Goal: Information Seeking & Learning: Learn about a topic

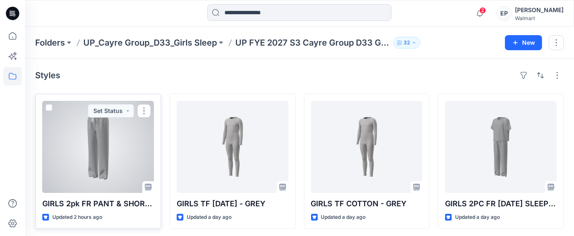
click at [53, 146] on div at bounding box center [98, 147] width 112 height 92
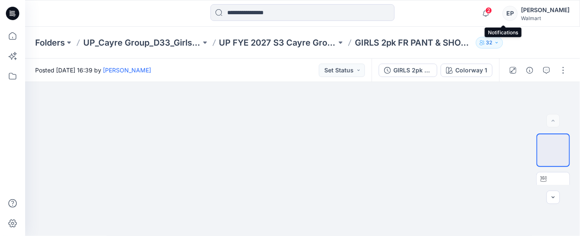
click at [492, 9] on span "2" at bounding box center [489, 10] width 7 height 7
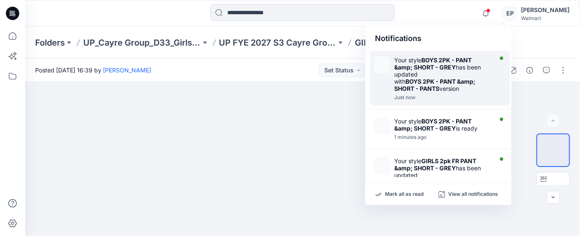
click at [430, 73] on div "Your style BOYS 2PK - PANT &amp; SHORT - GREY has been updated with BOYS 2PK - …" at bounding box center [443, 75] width 96 height 36
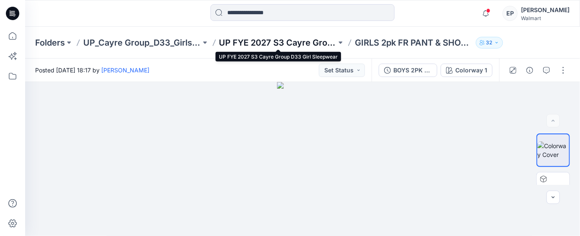
click at [309, 43] on p "UP FYE 2027 S3 Cayre Group D33 Girl Sleepwear" at bounding box center [278, 43] width 118 height 12
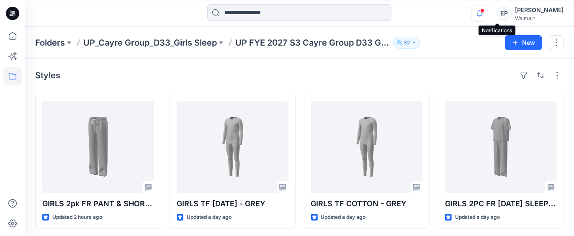
click at [488, 12] on icon "button" at bounding box center [480, 13] width 16 height 17
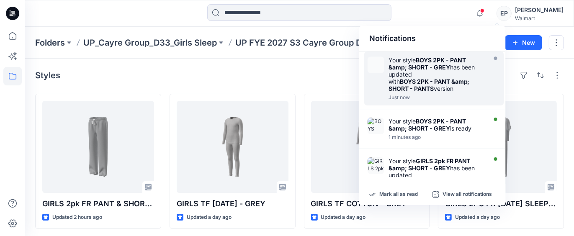
click at [406, 64] on strong "BOYS 2PK - PANT &amp; SHORT - GREY" at bounding box center [427, 64] width 77 height 14
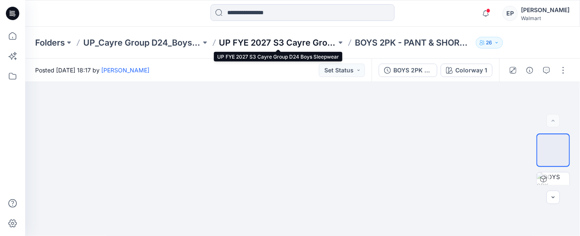
click at [270, 42] on p "UP FYE 2027 S3 Cayre Group D24 Boys Sleepwear" at bounding box center [278, 43] width 118 height 12
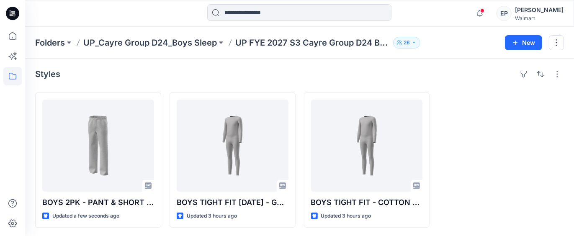
scroll to position [2, 0]
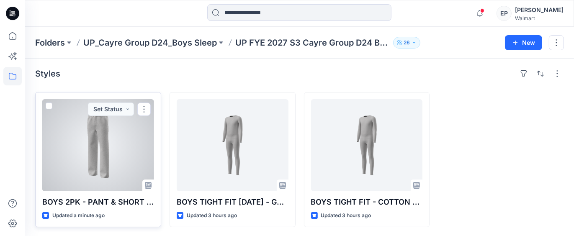
click at [109, 150] on div at bounding box center [98, 145] width 112 height 92
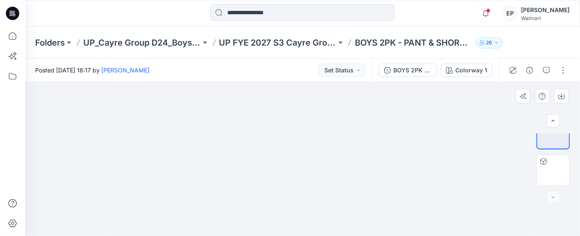
scroll to position [20, 0]
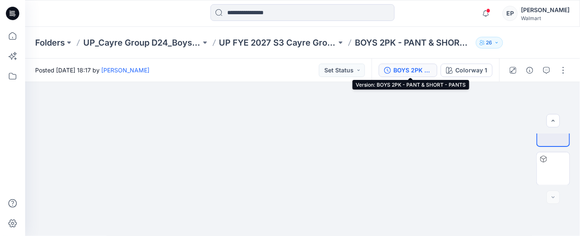
click at [420, 70] on div "BOYS 2PK - PANT & SHORT - PANTS" at bounding box center [413, 70] width 39 height 9
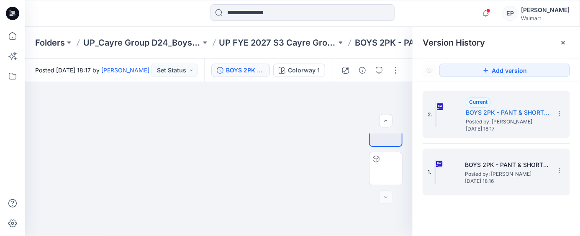
click at [493, 173] on span "Posted by: [PERSON_NAME]" at bounding box center [507, 174] width 84 height 8
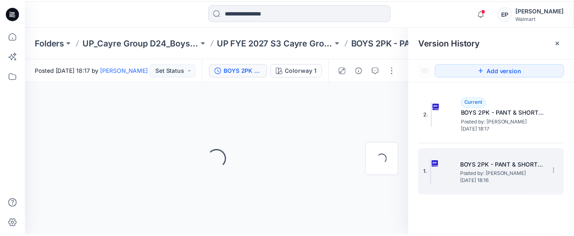
scroll to position [0, 0]
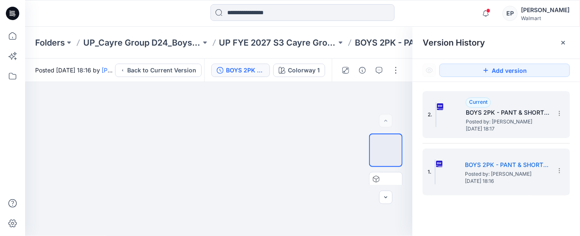
click at [500, 121] on span "Posted by: [PERSON_NAME]" at bounding box center [508, 122] width 84 height 8
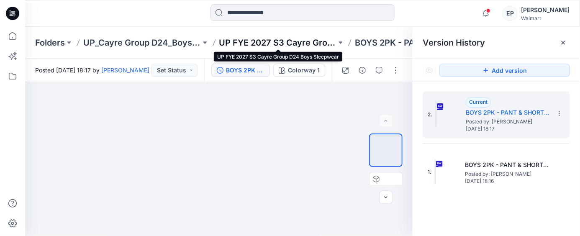
click at [287, 40] on p "UP FYE 2027 S3 Cayre Group D24 Boys Sleepwear" at bounding box center [278, 43] width 118 height 12
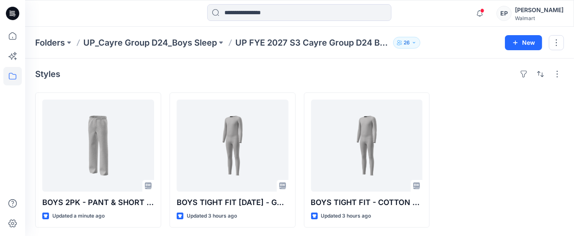
scroll to position [2, 0]
click at [144, 44] on p "UP_Cayre Group D24_Boys Sleep" at bounding box center [150, 43] width 134 height 12
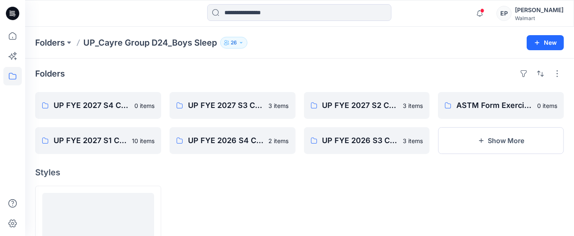
click at [132, 19] on div at bounding box center [93, 13] width 137 height 18
click at [52, 21] on div at bounding box center [93, 13] width 137 height 18
drag, startPoint x: 467, startPoint y: 33, endPoint x: 460, endPoint y: 28, distance: 8.5
click at [467, 33] on div "Folders UP_Cayre Group D24_Boys Sleep 26 New" at bounding box center [299, 43] width 549 height 32
click at [464, 33] on div "Folders UP_Cayre Group D24_Boys Sleep 26 New" at bounding box center [299, 43] width 549 height 32
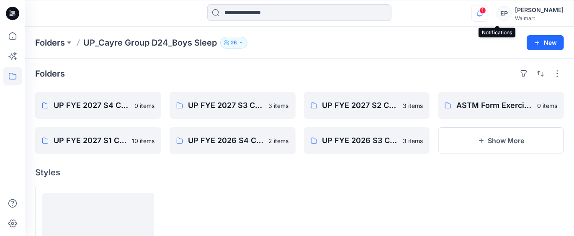
click at [488, 13] on icon "button" at bounding box center [480, 13] width 16 height 17
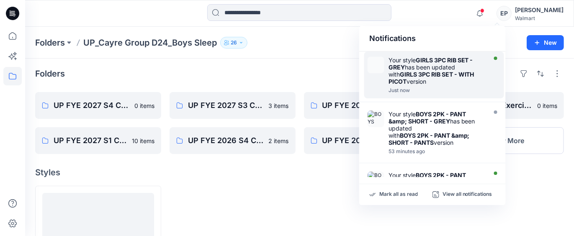
click at [431, 68] on div "Your style GIRLS 3PC RIB SET - GREY has been updated with GIRLS 3PC RIB SET - W…" at bounding box center [437, 71] width 96 height 28
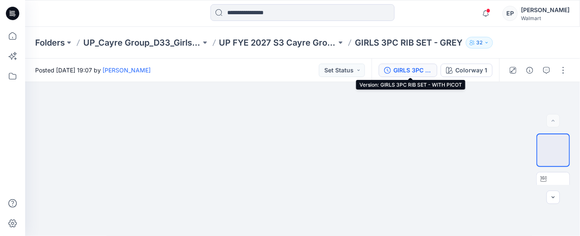
click at [416, 73] on div "GIRLS 3PC RIB SET - WITH PICOT" at bounding box center [413, 70] width 39 height 9
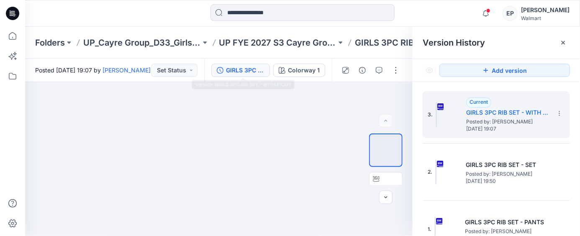
click at [484, 17] on div "Notifications Your style GIRLS 3PC RIB SET - GREY has been updated with GIRLS 3…" at bounding box center [302, 13] width 555 height 18
